Goal: Download file/media

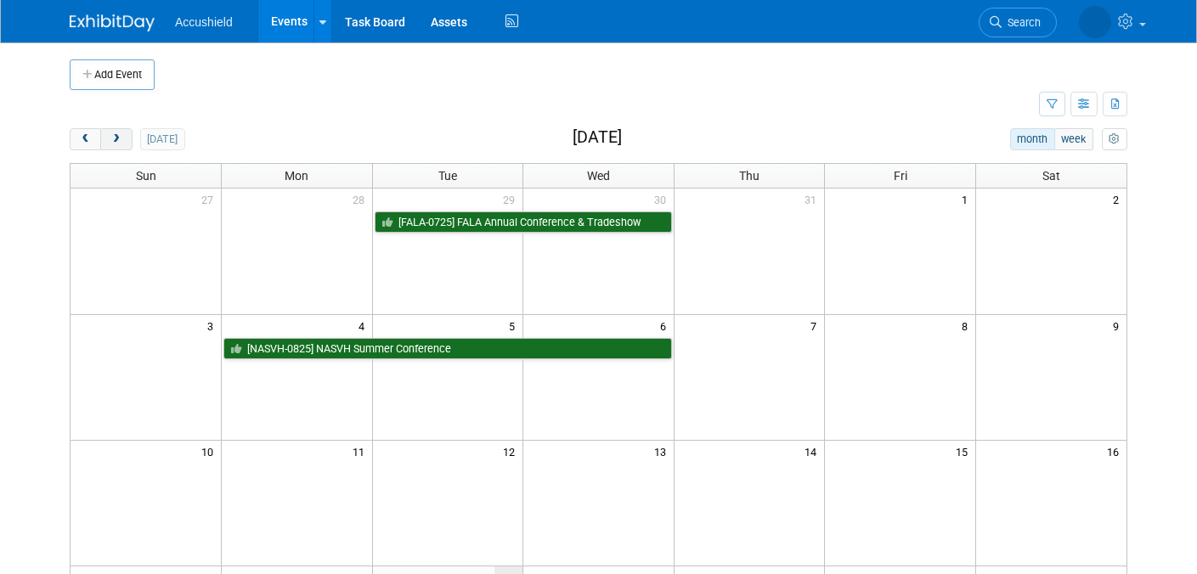
click at [121, 138] on span "next" at bounding box center [116, 139] width 13 height 11
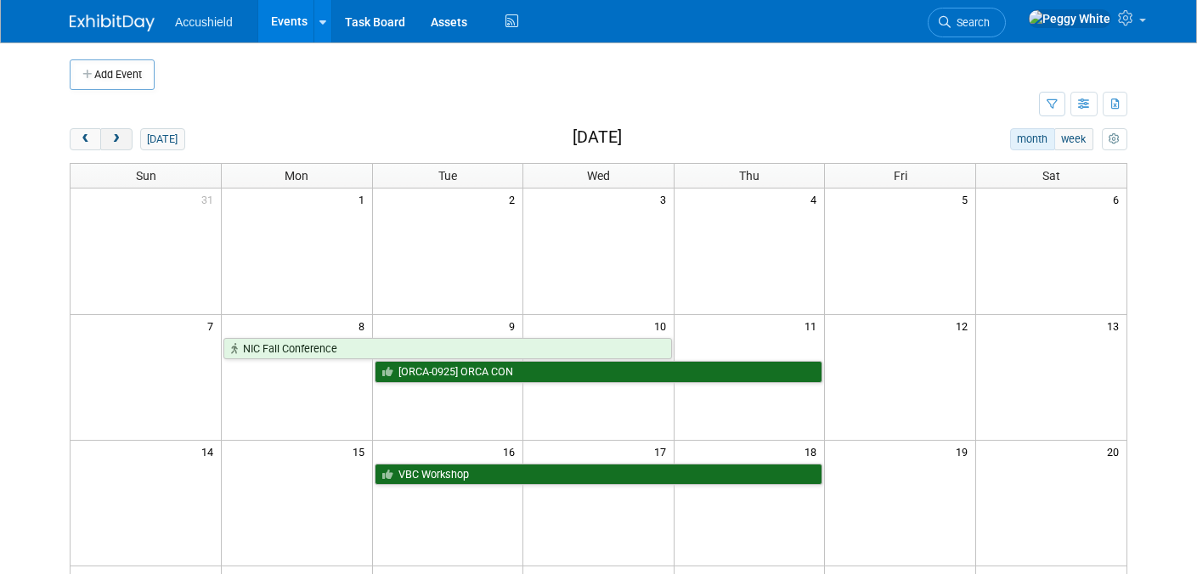
click at [120, 131] on button "next" at bounding box center [115, 139] width 31 height 22
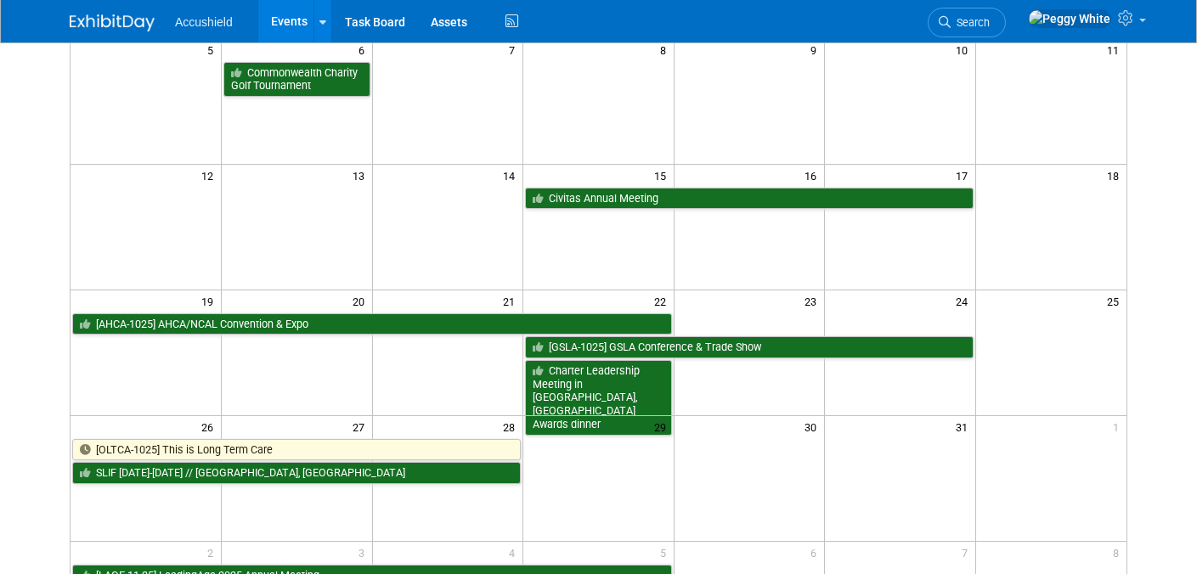
scroll to position [279, 0]
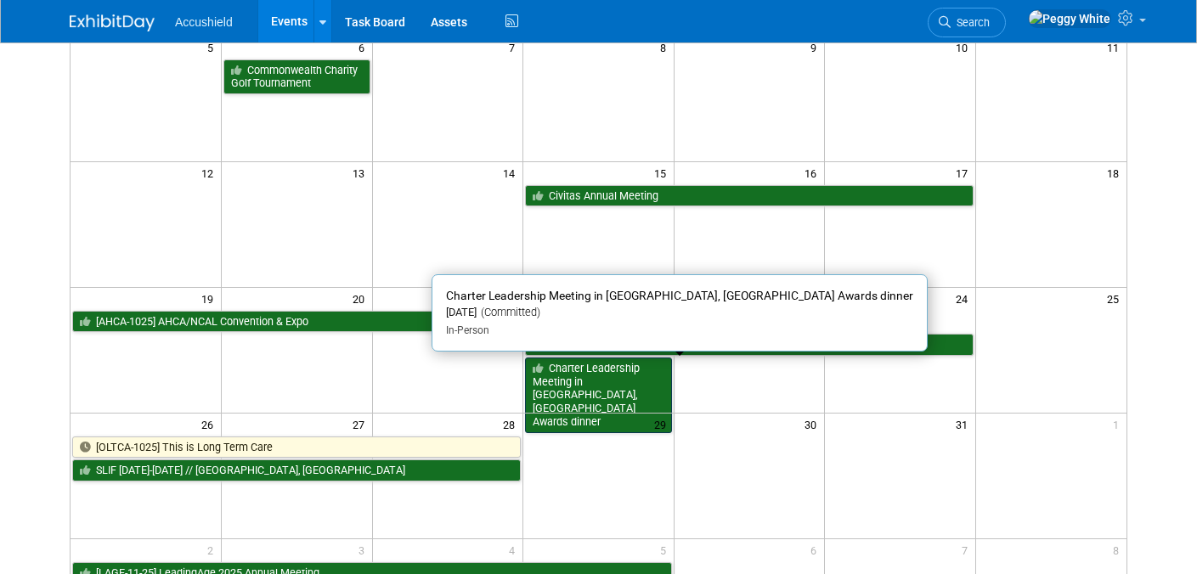
click at [591, 388] on link "Charter Leadership Meeting in [GEOGRAPHIC_DATA], [GEOGRAPHIC_DATA] Awards dinner" at bounding box center [598, 396] width 147 height 76
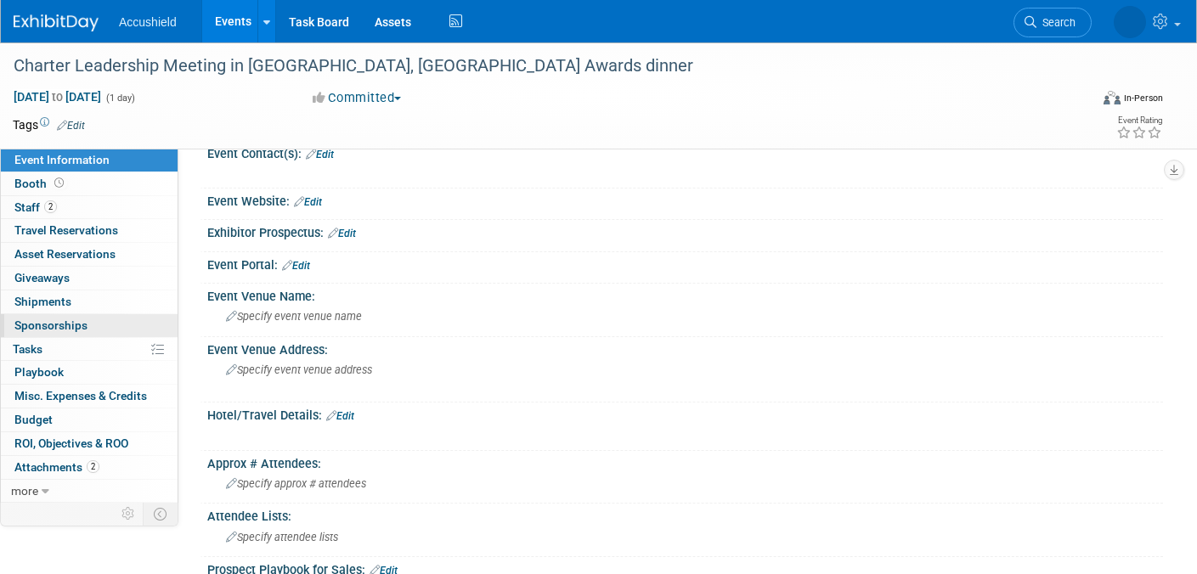
scroll to position [78, 0]
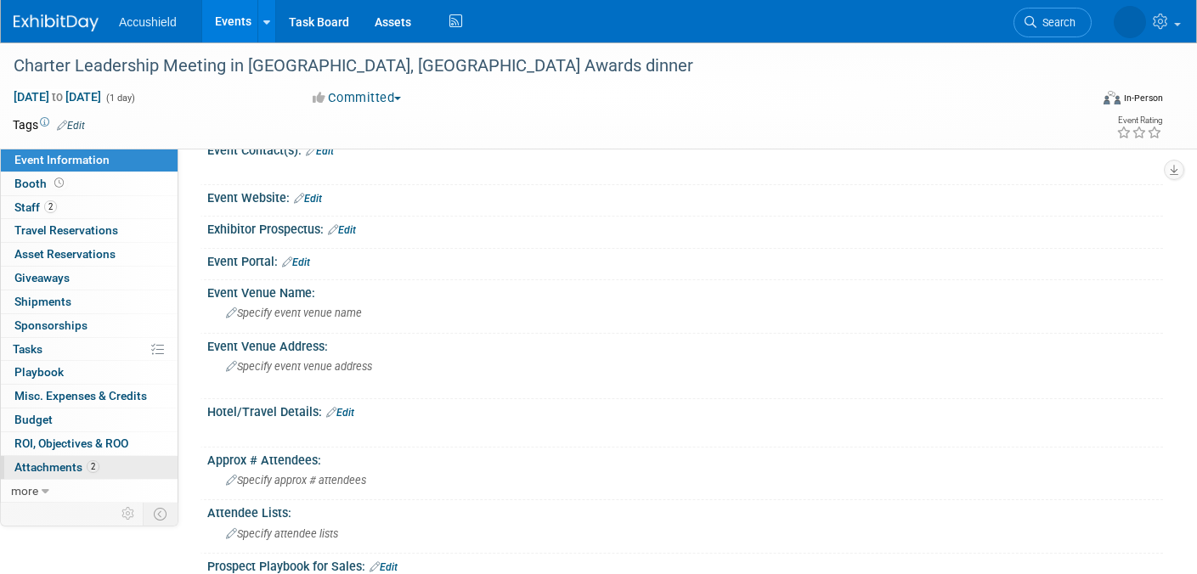
click at [64, 465] on span "Attachments 2" at bounding box center [56, 467] width 85 height 14
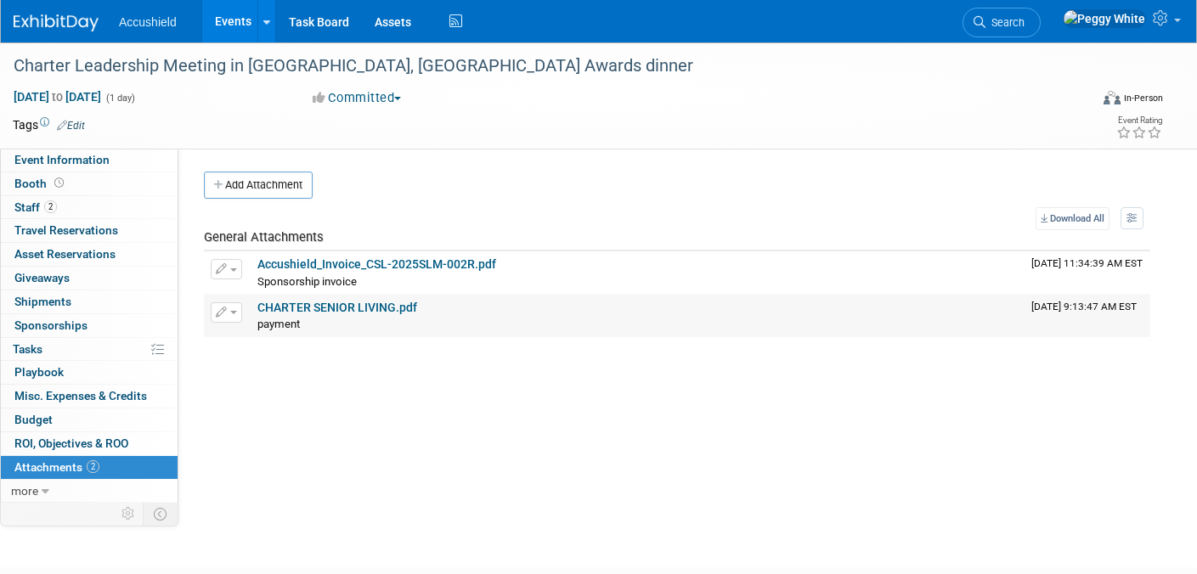
click at [382, 309] on link "CHARTER SENIOR LIVING.pdf" at bounding box center [337, 308] width 160 height 14
